Goal: Use online tool/utility: Utilize a website feature to perform a specific function

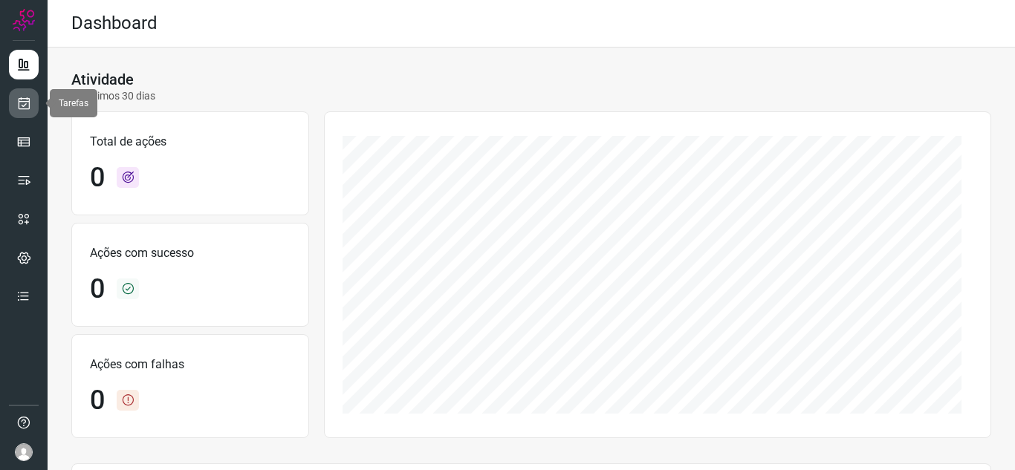
click at [24, 100] on icon at bounding box center [24, 103] width 16 height 15
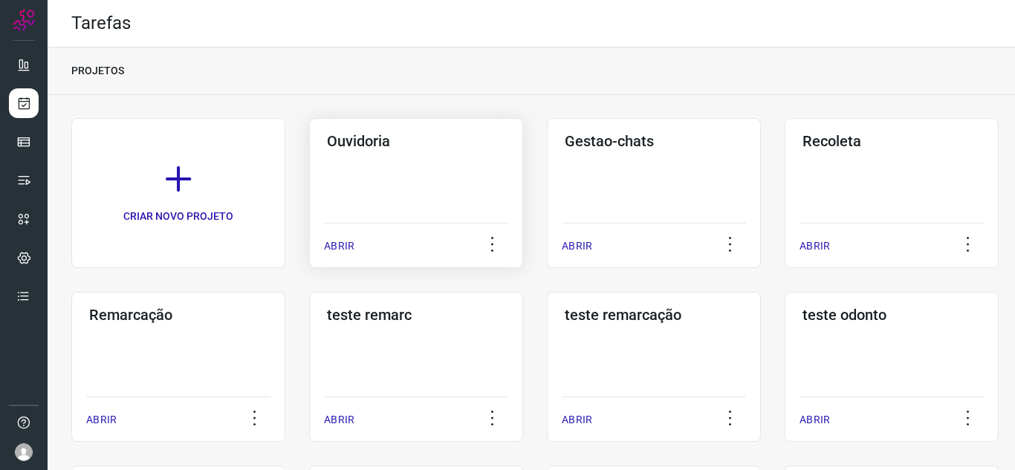
click at [328, 247] on p "ABRIR" at bounding box center [339, 247] width 30 height 16
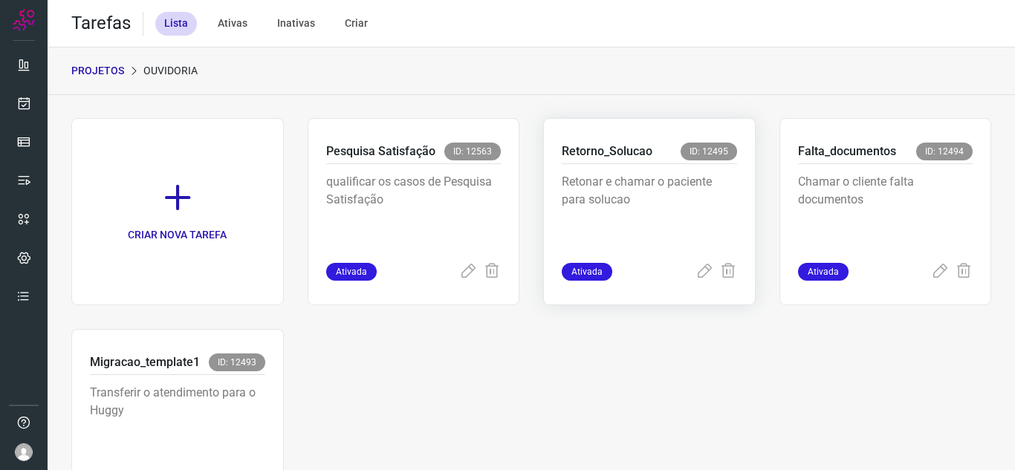
click at [576, 267] on span "Ativada" at bounding box center [587, 272] width 51 height 18
click at [698, 268] on icon at bounding box center [704, 272] width 18 height 18
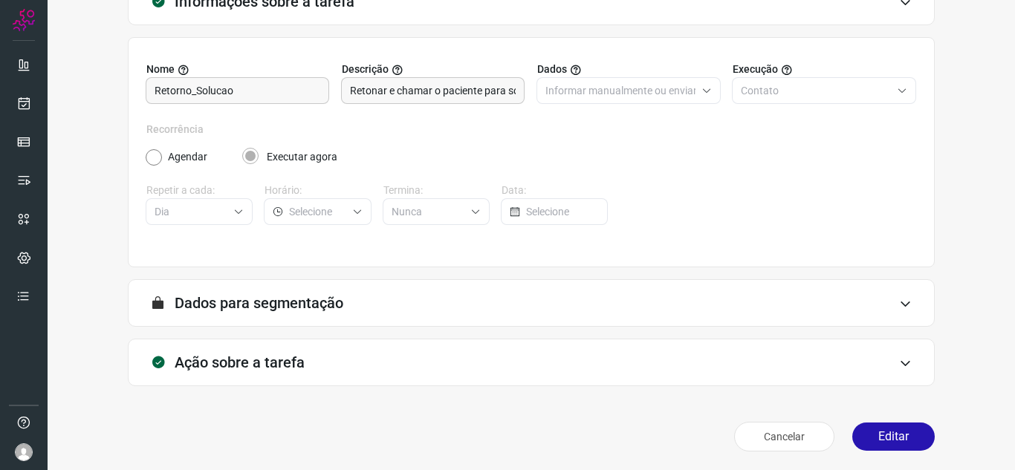
scroll to position [110, 0]
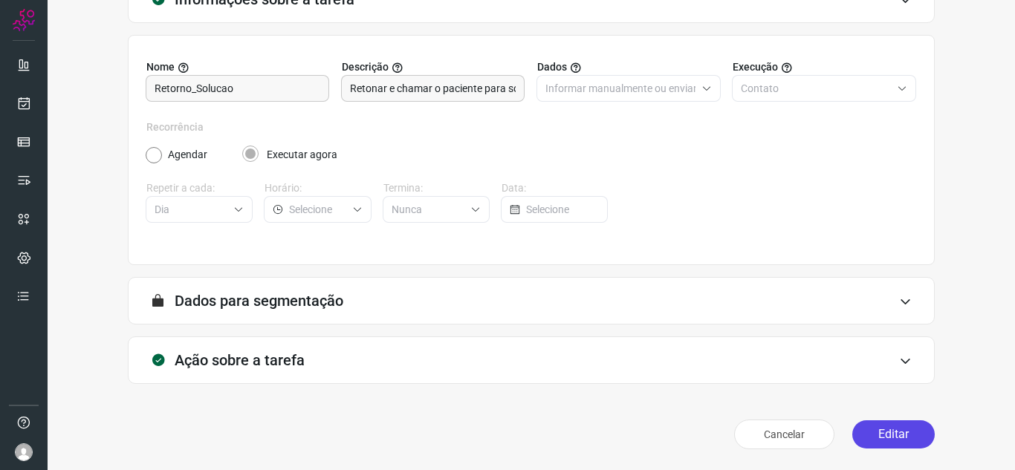
click at [878, 432] on button "Editar" at bounding box center [893, 435] width 82 height 28
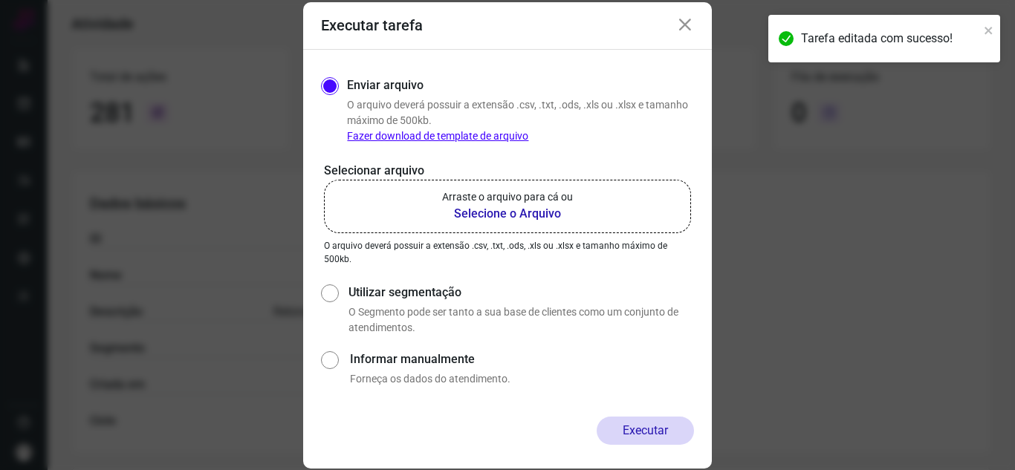
click at [504, 223] on label "Arraste o arquivo para cá ou Selecione o Arquivo" at bounding box center [507, 206] width 367 height 53
click at [0, 0] on input "Arraste o arquivo para cá ou Selecione o Arquivo" at bounding box center [0, 0] width 0 height 0
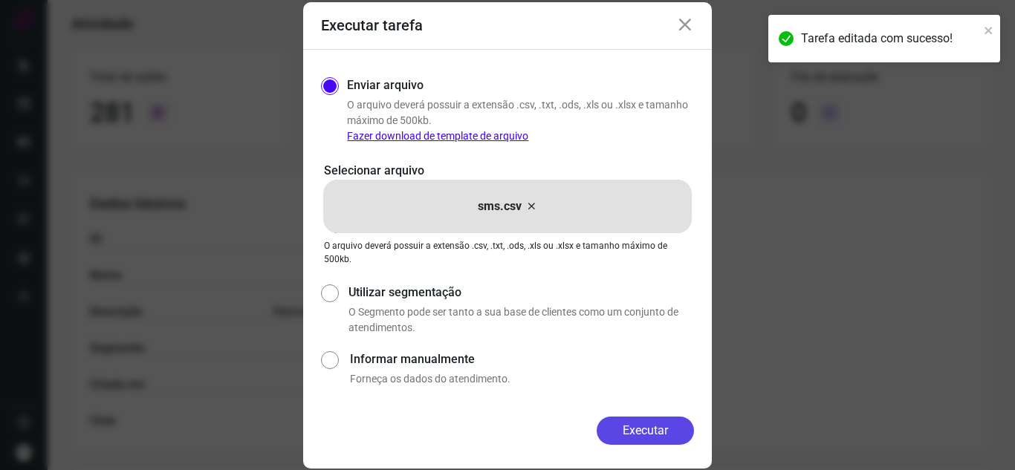
click at [640, 433] on button "Executar" at bounding box center [645, 431] width 97 height 28
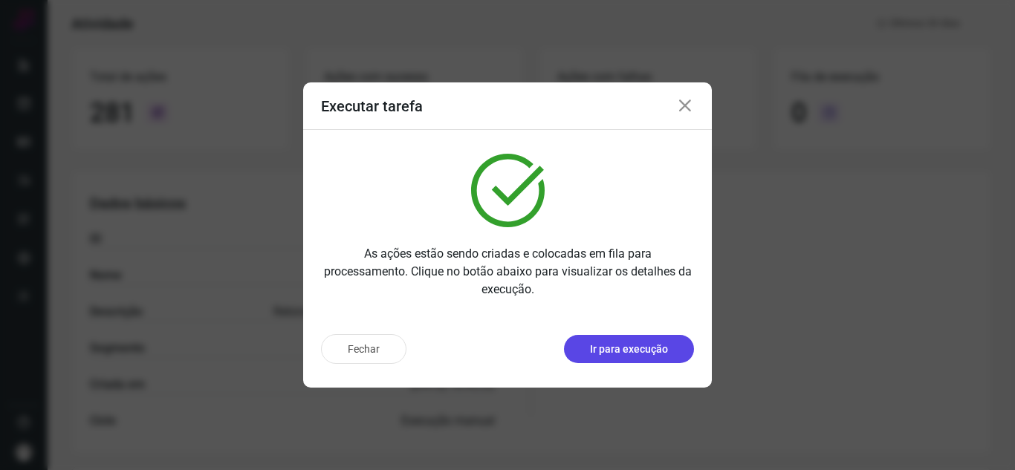
click at [648, 339] on button "Ir para execução" at bounding box center [629, 349] width 130 height 28
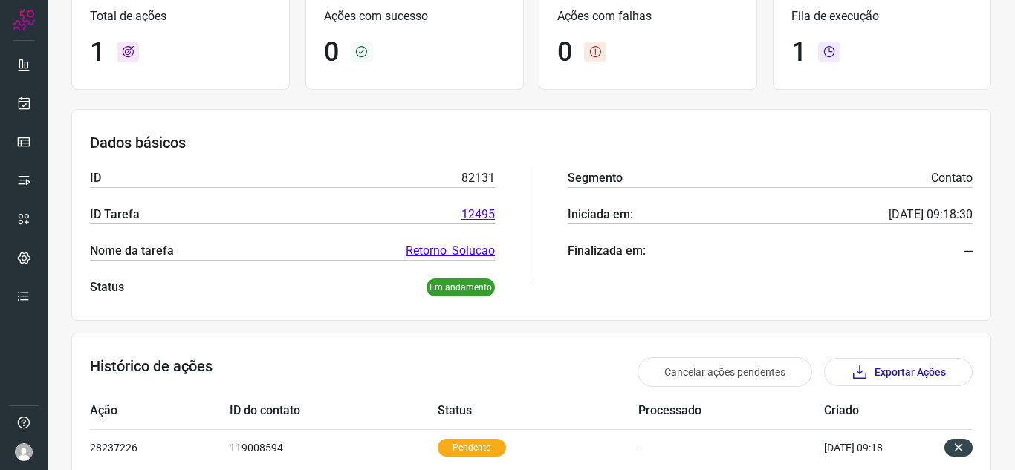
scroll to position [181, 0]
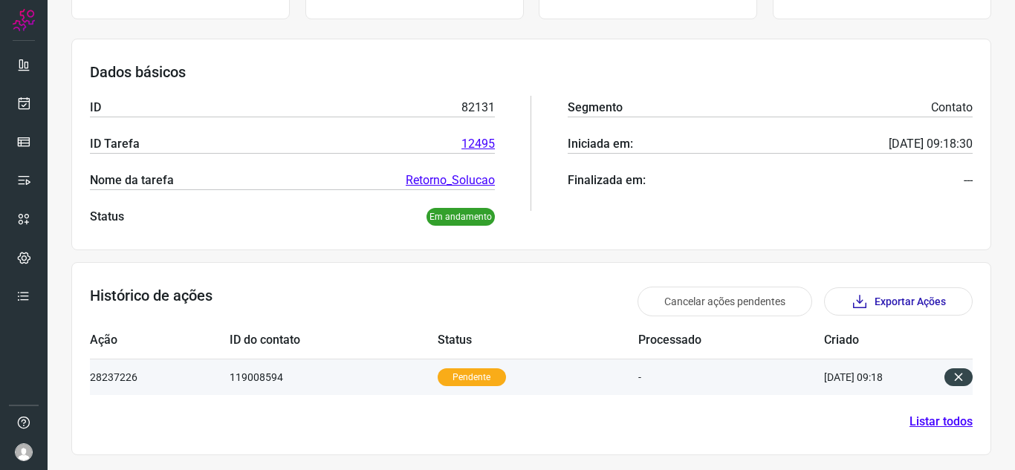
click at [459, 378] on p "Pendente" at bounding box center [472, 378] width 68 height 18
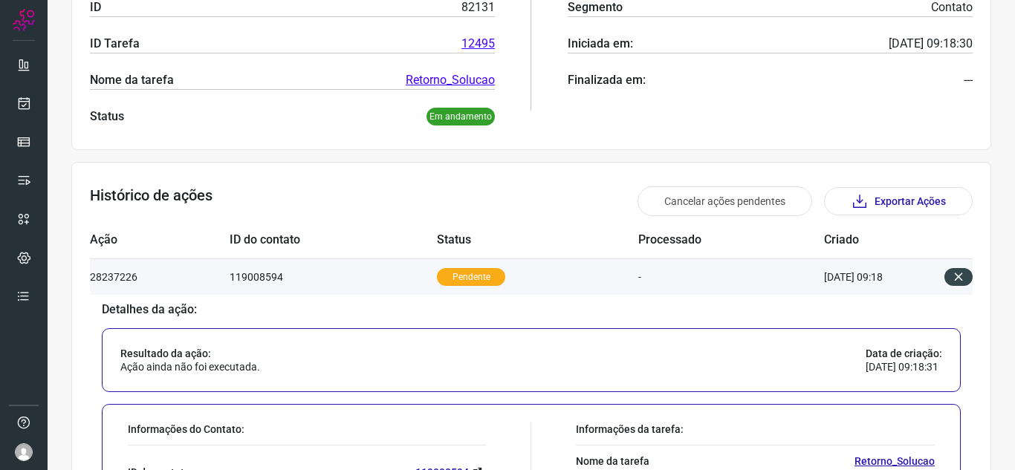
scroll to position [541, 0]
